Goal: Information Seeking & Learning: Learn about a topic

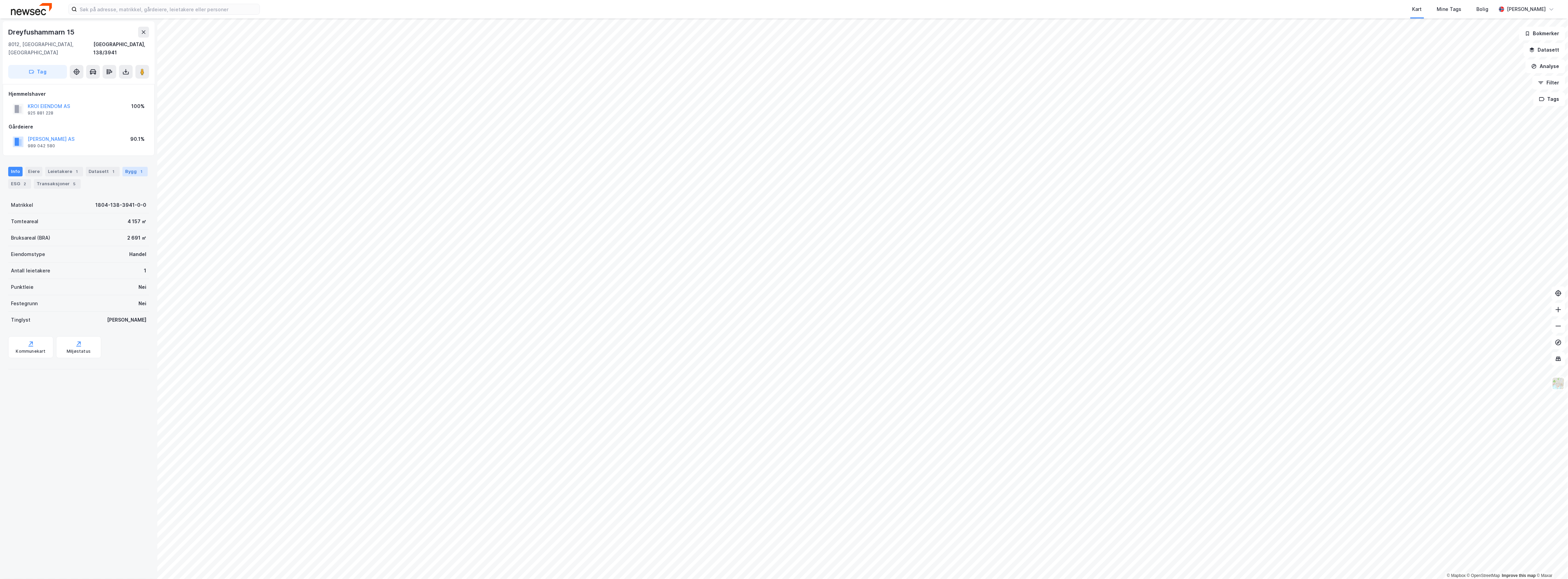
click at [138, 168] on div "1" at bounding box center [141, 171] width 7 height 7
click at [136, 248] on icon at bounding box center [138, 249] width 4 height 2
click at [28, 256] on div "1 970 ㎡ BYA" at bounding box center [38, 260] width 30 height 8
click at [34, 277] on div "Handel" at bounding box center [66, 280] width 97 height 7
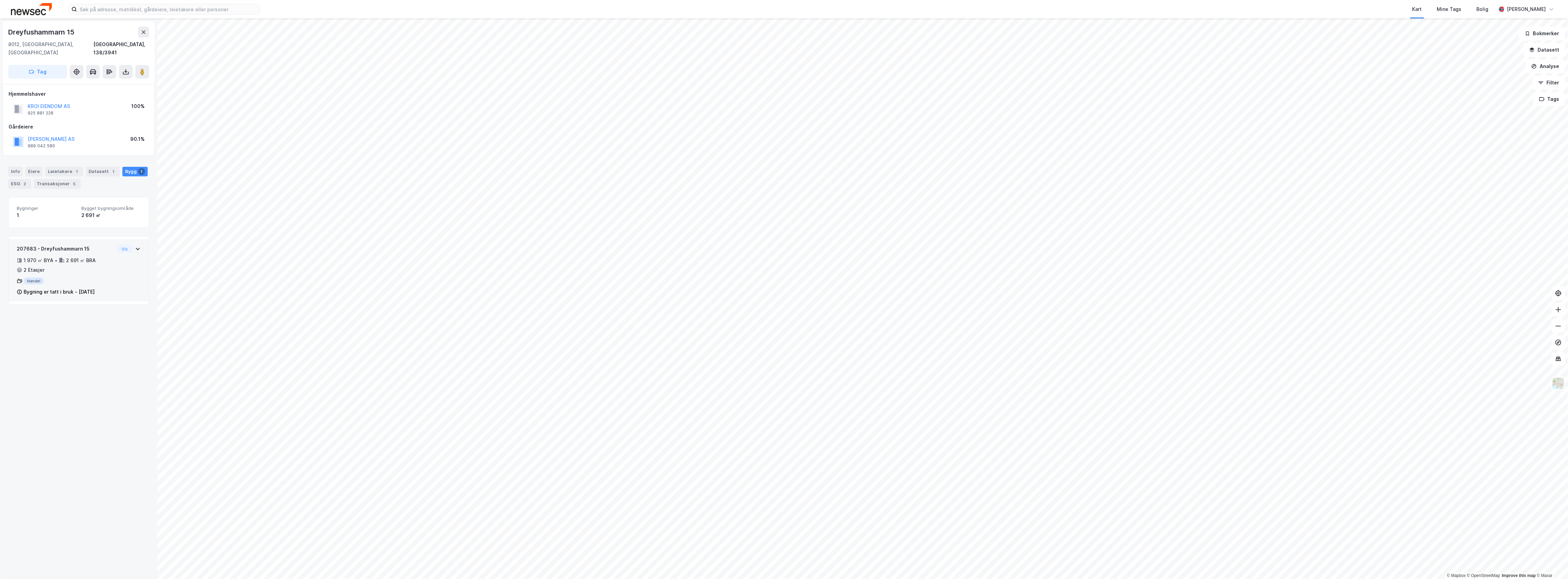
click at [34, 277] on div "Handel" at bounding box center [66, 280] width 97 height 7
click at [89, 206] on span "Bygget bygningsområde" at bounding box center [111, 209] width 59 height 6
click at [17, 167] on div "Info" at bounding box center [15, 172] width 15 height 10
click at [58, 229] on div "Bruksareal (BRA) 2 691 ㎡" at bounding box center [78, 237] width 141 height 16
click at [41, 348] on div "Kommunekart" at bounding box center [30, 351] width 30 height 5
